Goal: Task Accomplishment & Management: Use online tool/utility

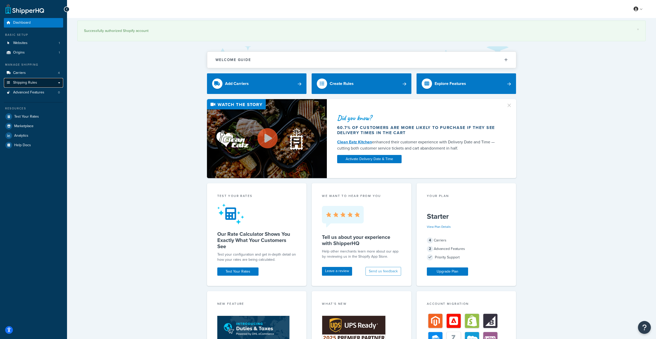
click at [38, 81] on link "Shipping Rules" at bounding box center [33, 83] width 59 height 10
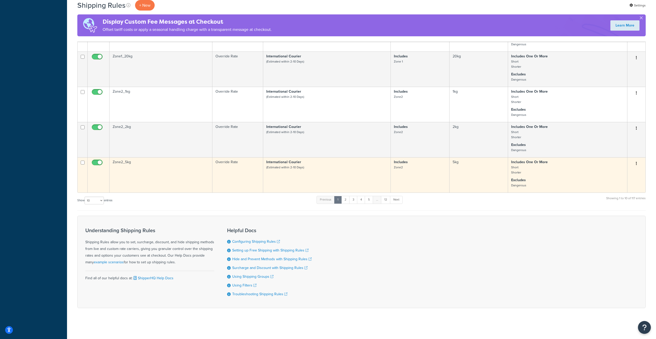
scroll to position [261, 0]
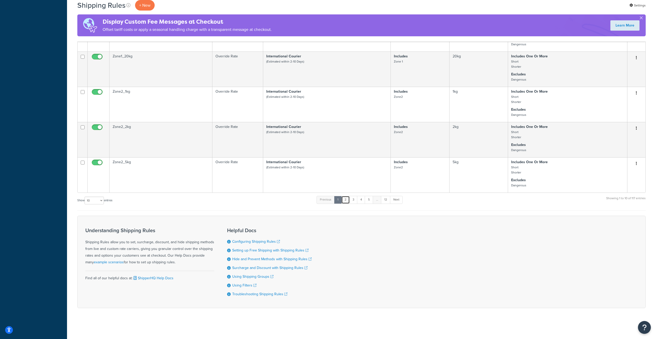
click at [347, 201] on link "2" at bounding box center [345, 200] width 9 height 8
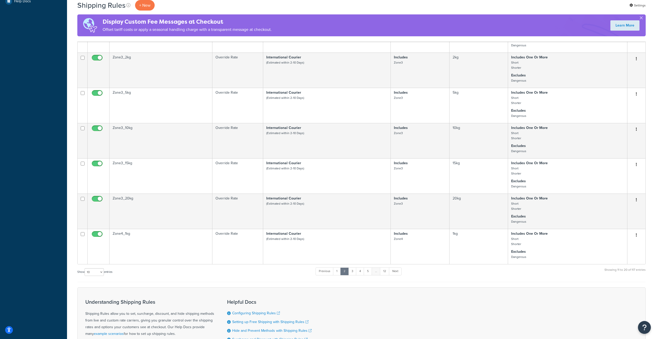
scroll to position [258, 0]
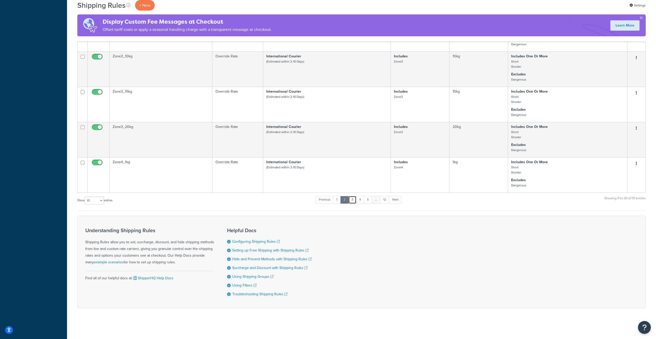
click at [352, 204] on link "3" at bounding box center [352, 200] width 8 height 8
click at [361, 203] on link "4" at bounding box center [360, 200] width 8 height 8
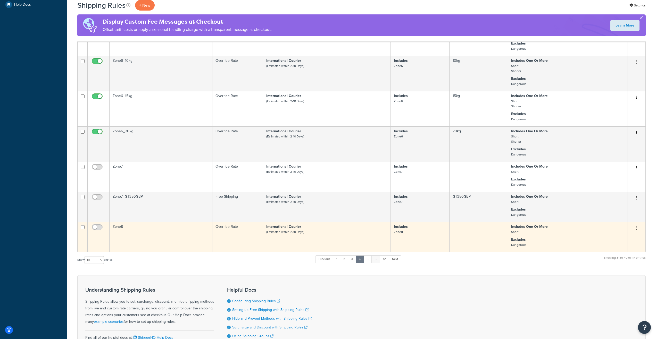
scroll to position [245, 0]
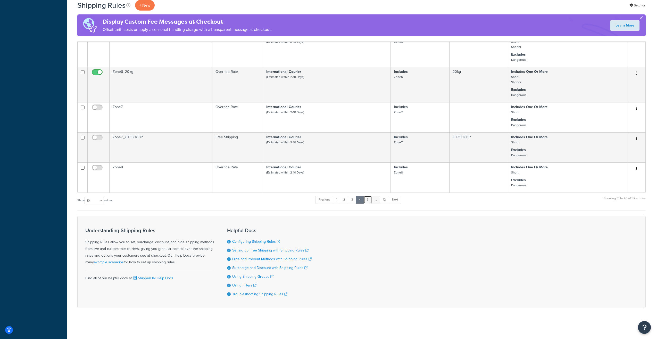
click at [368, 203] on link "5" at bounding box center [367, 200] width 9 height 8
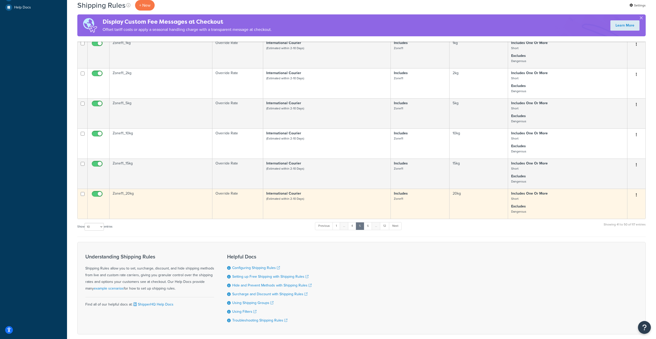
scroll to position [209, 0]
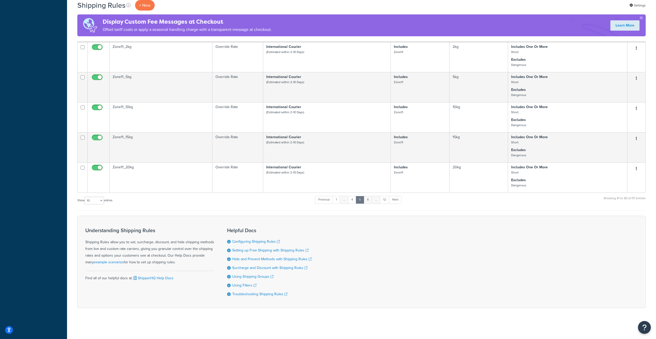
click at [371, 202] on link "6" at bounding box center [368, 200] width 9 height 8
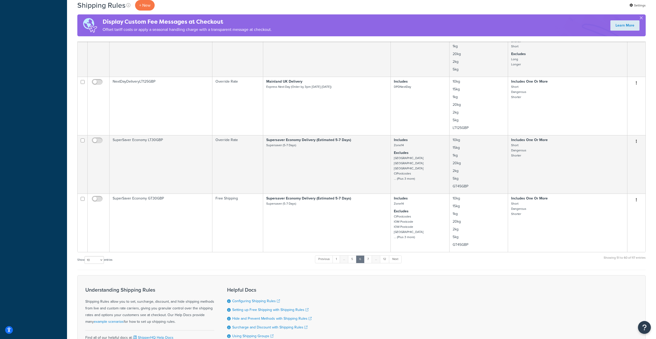
scroll to position [286, 0]
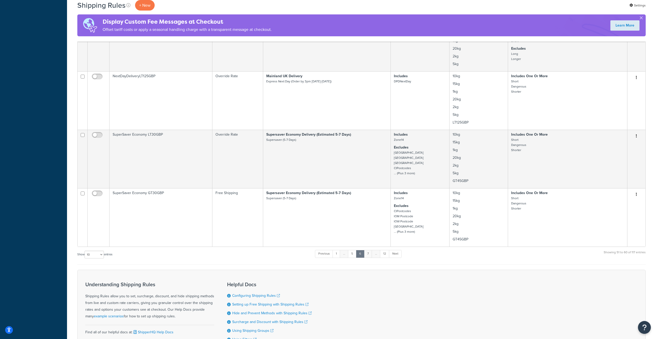
click at [369, 258] on link "7" at bounding box center [368, 254] width 8 height 8
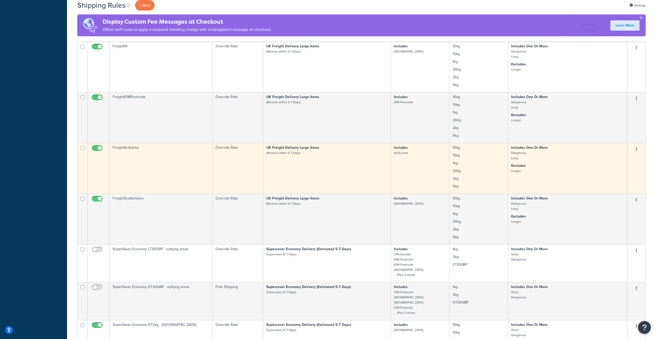
scroll to position [283, 0]
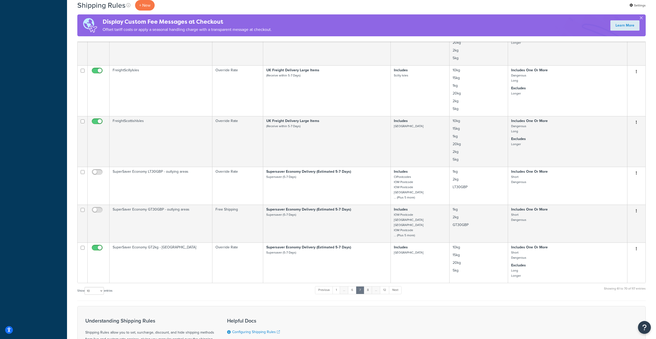
click at [368, 290] on link "8" at bounding box center [368, 291] width 9 height 8
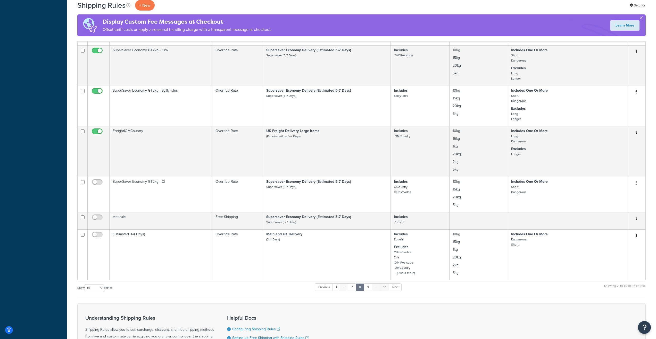
scroll to position [258, 0]
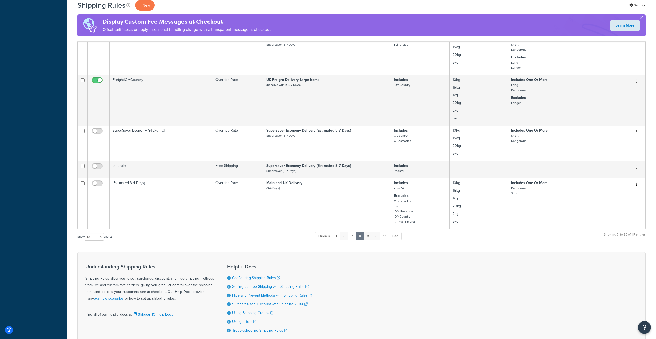
click at [371, 240] on link "9" at bounding box center [368, 236] width 9 height 8
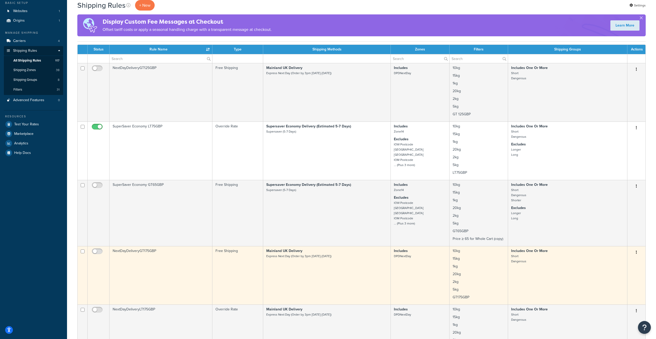
scroll to position [0, 0]
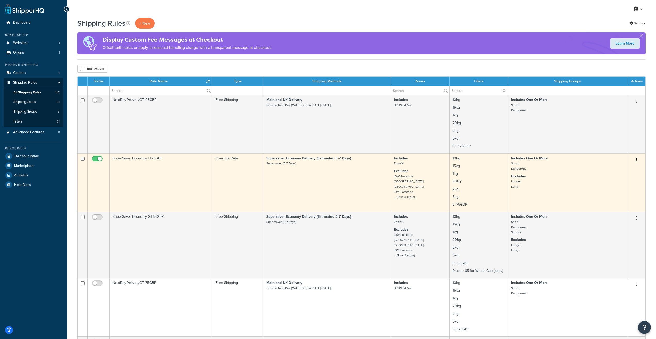
click at [178, 177] on td "SuperSaver Economy LT75GBP" at bounding box center [161, 183] width 103 height 58
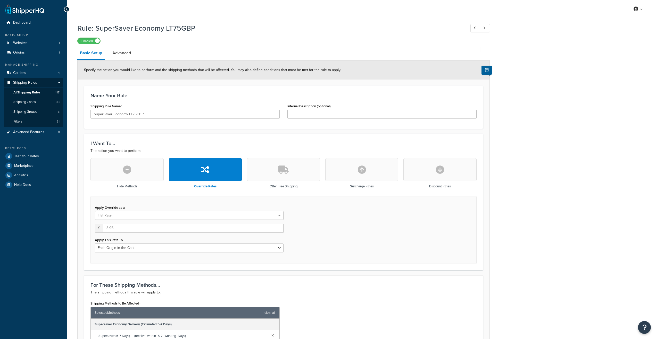
select select "LOCATION"
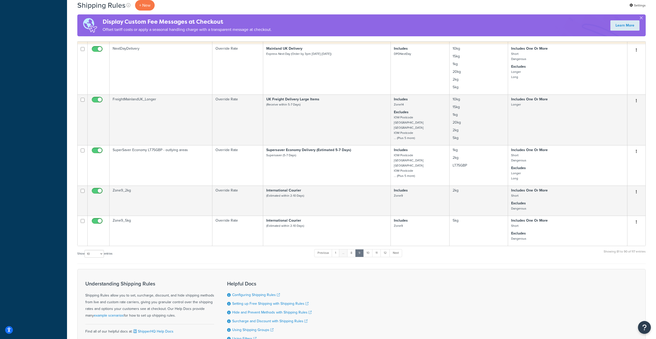
scroll to position [361, 0]
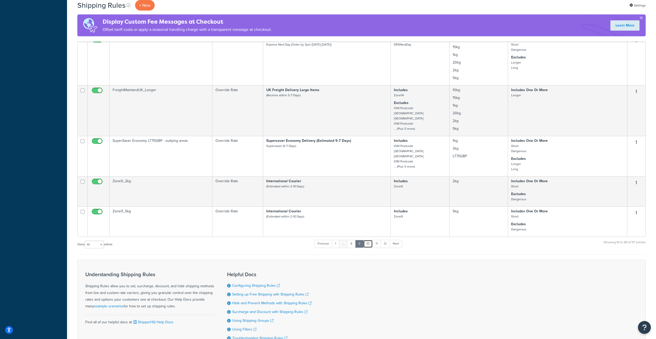
click at [366, 246] on link "10" at bounding box center [368, 244] width 10 height 8
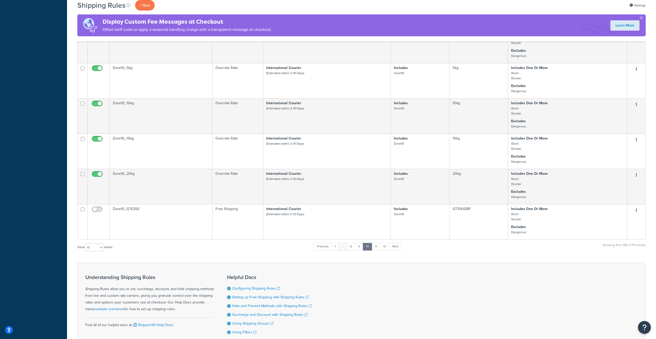
scroll to position [194, 0]
click at [375, 250] on link "11" at bounding box center [376, 247] width 9 height 8
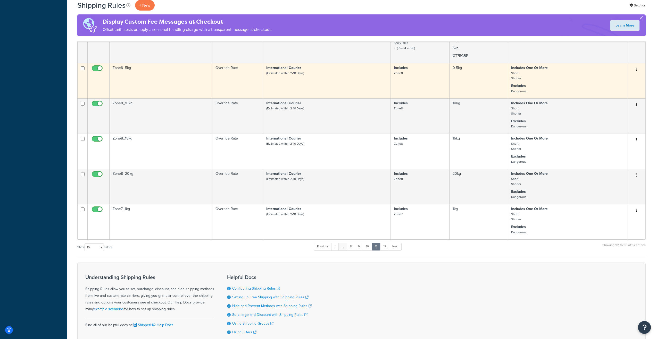
scroll to position [258, 0]
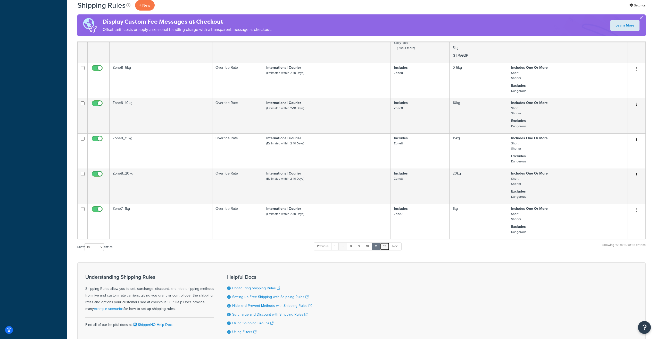
click at [386, 250] on link "12" at bounding box center [385, 247] width 10 height 8
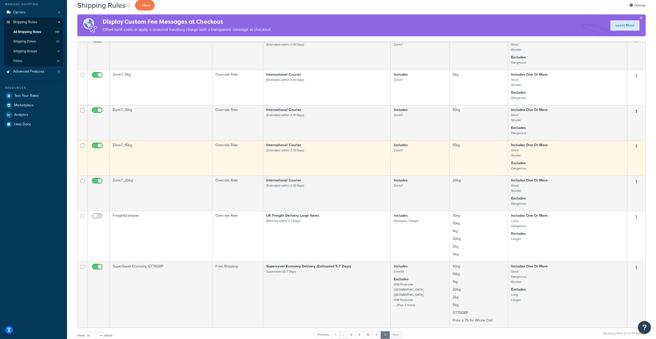
scroll to position [147, 0]
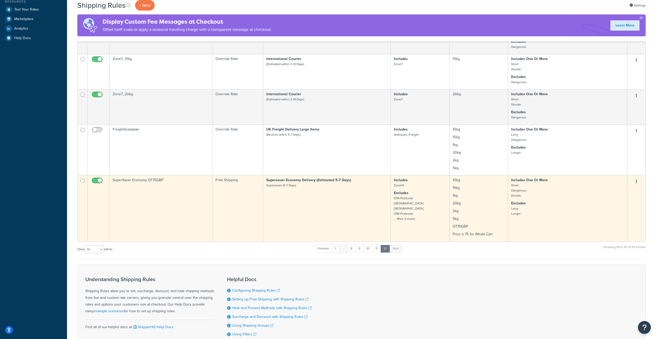
click at [346, 214] on td "Supersaver Economy Delivery (Estimated 5-7 Days) Supersaver (5-7 Days)" at bounding box center [327, 208] width 128 height 66
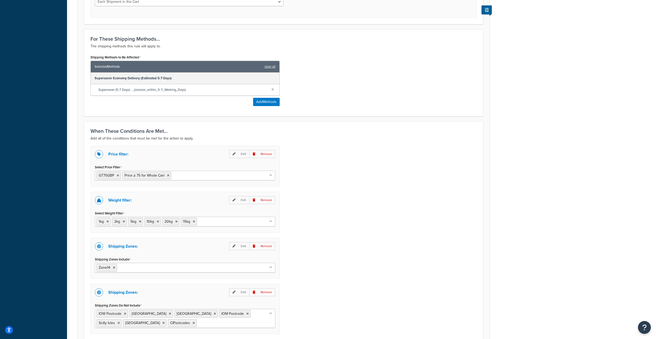
scroll to position [232, 0]
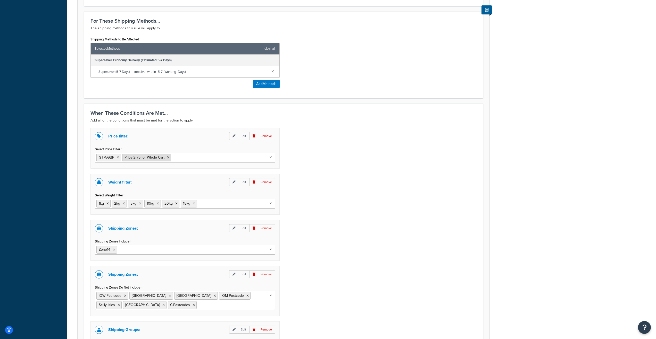
click at [168, 157] on icon at bounding box center [168, 157] width 2 height 3
click at [328, 157] on div "Price filter: Edit Remove Select Price Filter GT75GBP LT275GBP GT275GBP LT30GBP…" at bounding box center [284, 262] width 394 height 269
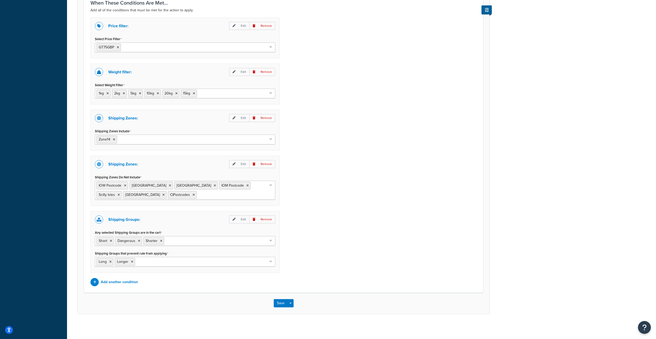
scroll to position [343, 0]
click at [282, 304] on button "Save" at bounding box center [281, 303] width 14 height 8
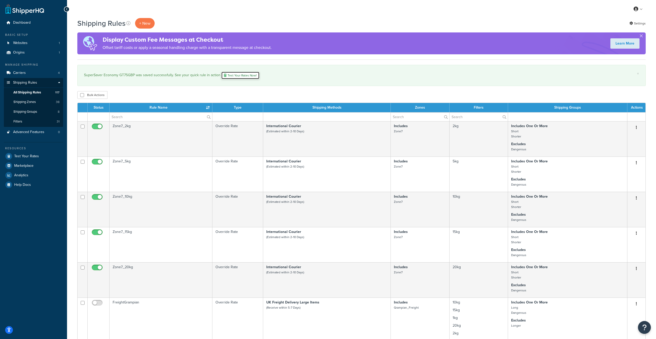
click at [241, 76] on link "Test Your Rates Now!" at bounding box center [240, 76] width 38 height 8
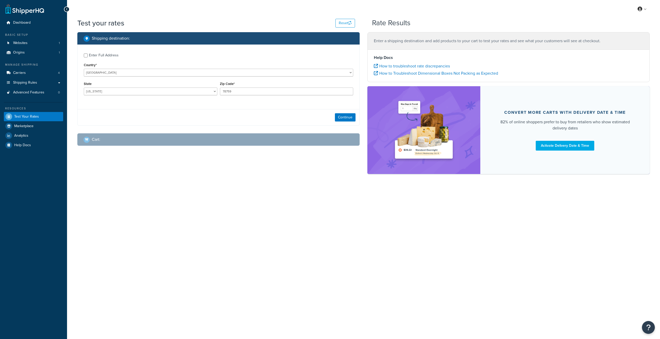
select select "[GEOGRAPHIC_DATA]"
click at [279, 72] on select "[GEOGRAPHIC_DATA] [GEOGRAPHIC_DATA] [GEOGRAPHIC_DATA] [GEOGRAPHIC_DATA] [GEOGRA…" at bounding box center [218, 73] width 269 height 8
select select "GB"
click at [84, 69] on select "[GEOGRAPHIC_DATA] [GEOGRAPHIC_DATA] [GEOGRAPHIC_DATA] [GEOGRAPHIC_DATA] [GEOGRA…" at bounding box center [218, 73] width 269 height 8
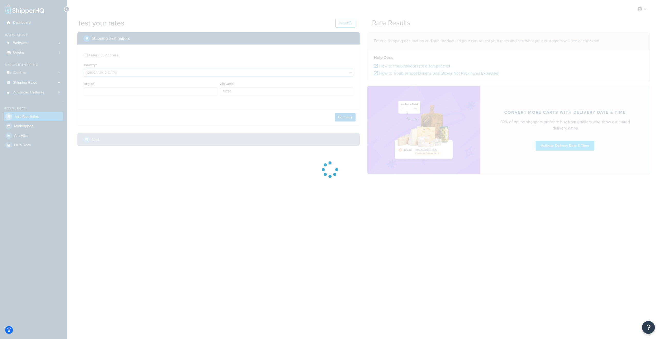
type input "[GEOGRAPHIC_DATA]"
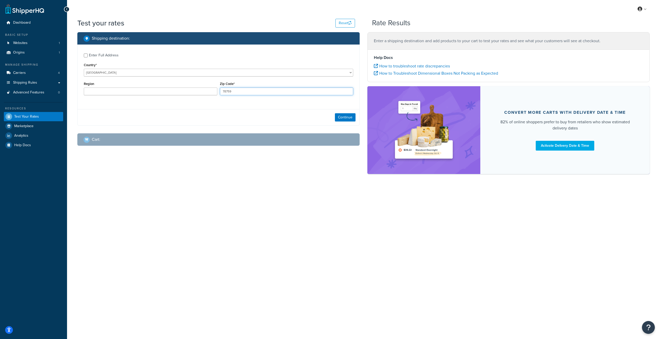
drag, startPoint x: 264, startPoint y: 90, endPoint x: 220, endPoint y: 92, distance: 44.4
click at [220, 92] on input "78759" at bounding box center [286, 92] width 133 height 8
type input "PO6 2QL"
click at [344, 118] on button "Continue" at bounding box center [345, 117] width 21 height 8
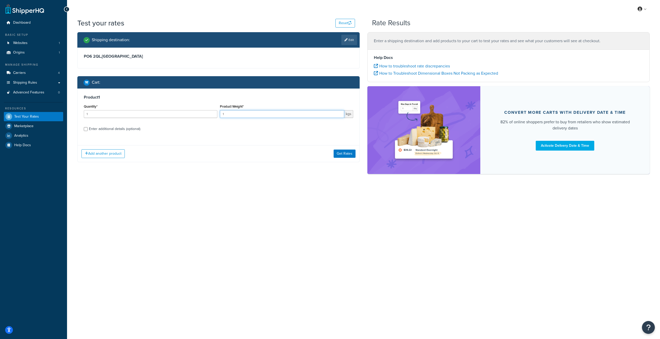
click at [239, 116] on input "1" at bounding box center [282, 114] width 124 height 8
drag, startPoint x: 333, startPoint y: 114, endPoint x: 219, endPoint y: 116, distance: 114.2
click at [219, 116] on div "Product Weight* 1 kgs" at bounding box center [287, 112] width 136 height 19
type input "2"
click at [87, 129] on input "Enter additional details (optional)" at bounding box center [86, 129] width 4 height 4
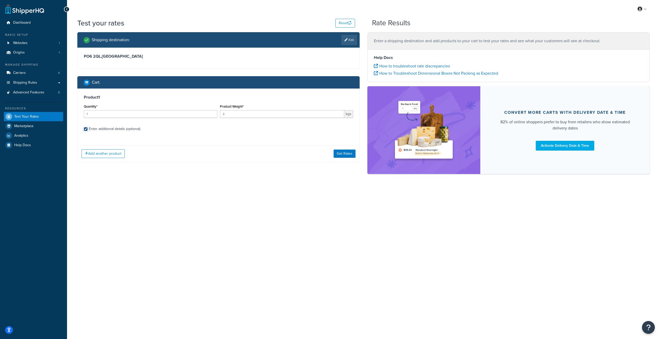
checkbox input "true"
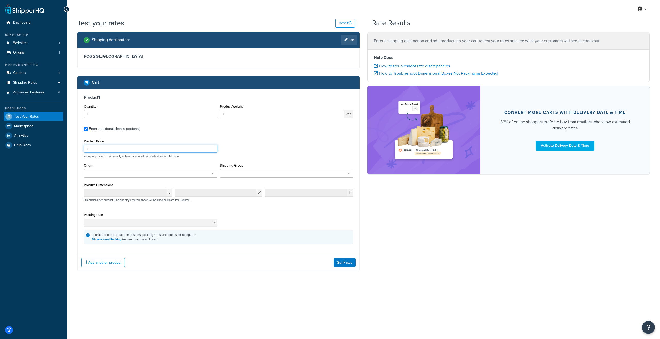
click at [153, 150] on input "1" at bounding box center [150, 149] width 133 height 8
type input "67.00"
click at [342, 263] on button "Get Rates" at bounding box center [344, 263] width 22 height 8
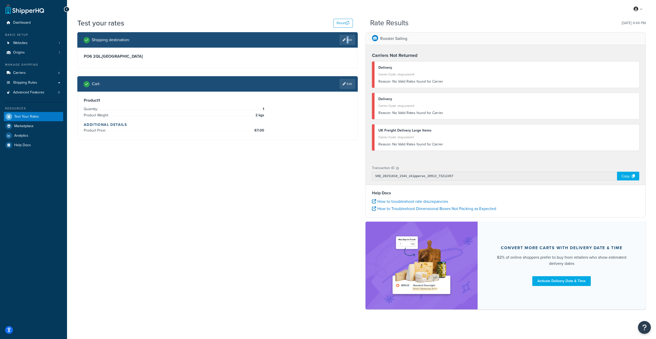
click at [346, 38] on link "Edit" at bounding box center [347, 40] width 16 height 10
select select "GB"
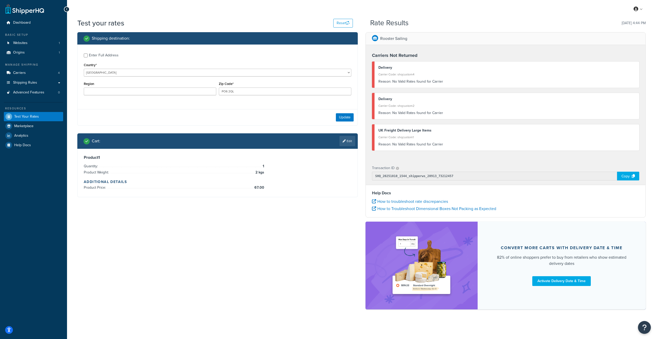
click at [235, 82] on div "Zip Code* PO6 2QL" at bounding box center [285, 87] width 132 height 15
drag, startPoint x: 237, startPoint y: 89, endPoint x: 214, endPoint y: 91, distance: 22.7
click at [215, 90] on div "Region Zip Code* PO6 2QL" at bounding box center [217, 89] width 270 height 19
type input "90230"
click at [345, 119] on button "Update" at bounding box center [345, 117] width 18 height 8
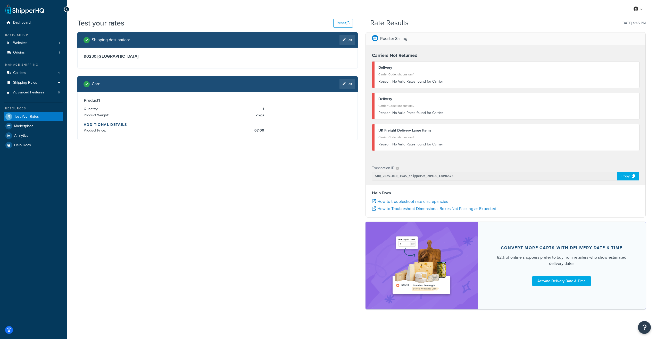
click at [350, 39] on link "Edit" at bounding box center [347, 40] width 16 height 10
select select "GB"
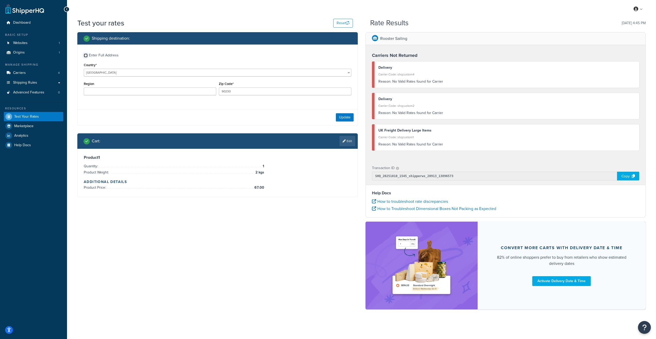
click at [85, 55] on input "Enter Full Address" at bounding box center [86, 56] width 4 height 4
checkbox input "true"
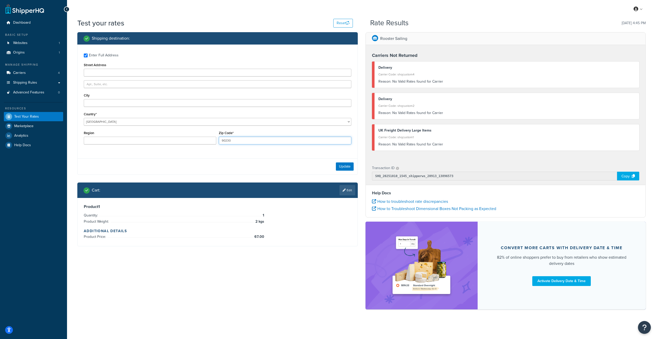
drag, startPoint x: 232, startPoint y: 140, endPoint x: 212, endPoint y: 139, distance: 19.9
click at [212, 139] on div "Region Zip Code* 90230" at bounding box center [217, 139] width 270 height 19
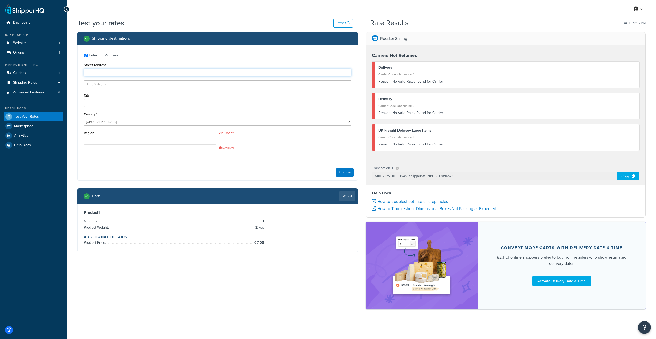
click at [105, 71] on input "Street Address" at bounding box center [218, 73] width 268 height 8
type input "[STREET_ADDRESS]"
click at [103, 101] on input "City" at bounding box center [218, 103] width 268 height 8
type input "Fareham"
click at [227, 145] on div "Required" at bounding box center [285, 143] width 132 height 13
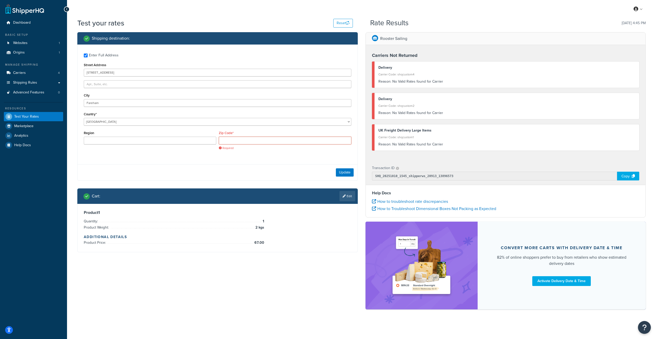
click at [227, 143] on input "Zip Code*" at bounding box center [285, 141] width 132 height 8
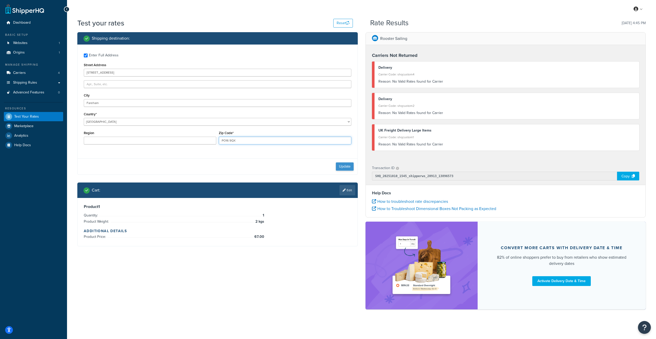
type input "PO16 9QX"
click at [345, 170] on button "Update" at bounding box center [345, 167] width 18 height 8
